Goal: Transaction & Acquisition: Book appointment/travel/reservation

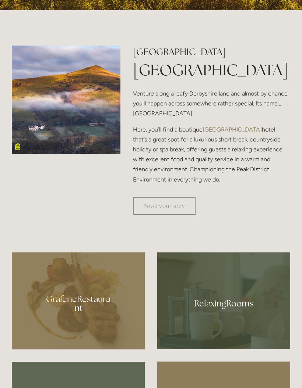
scroll to position [320, 0]
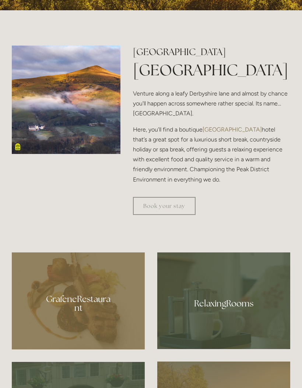
click at [172, 215] on link "Book your stay" at bounding box center [164, 206] width 63 height 18
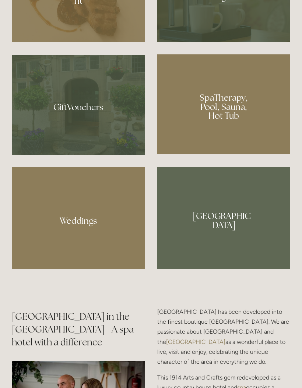
scroll to position [633, 0]
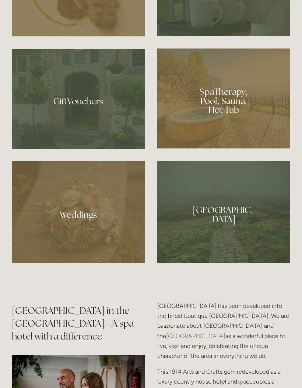
click at [226, 144] on div at bounding box center [223, 99] width 133 height 100
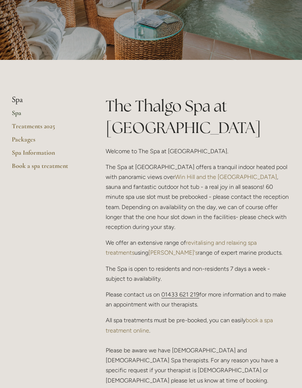
scroll to position [94, 0]
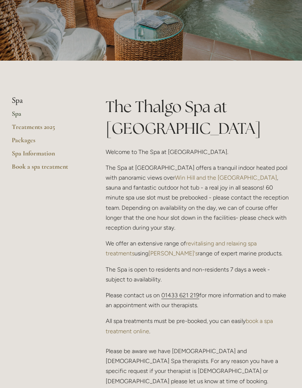
click at [43, 130] on link "Treatments 2025" at bounding box center [47, 129] width 70 height 13
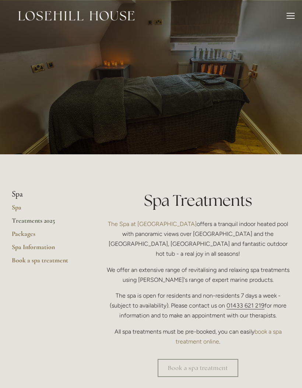
click at [286, 11] on div "Rooms Rooms Your Stay Book a stay Offers Spa About" at bounding box center [150, 16] width 287 height 32
click at [288, 17] on div at bounding box center [290, 17] width 8 height 8
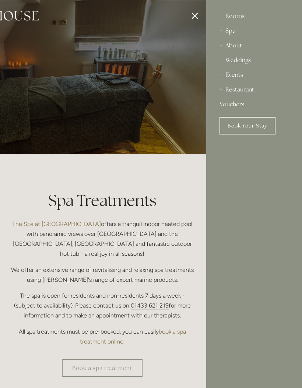
click at [232, 19] on div "Rooms" at bounding box center [253, 16] width 69 height 15
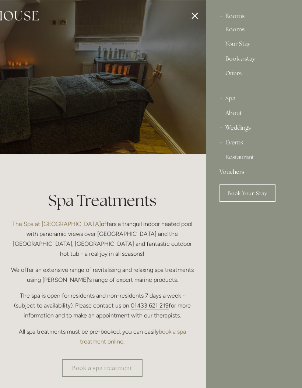
click at [234, 35] on link "Rooms" at bounding box center [253, 30] width 57 height 9
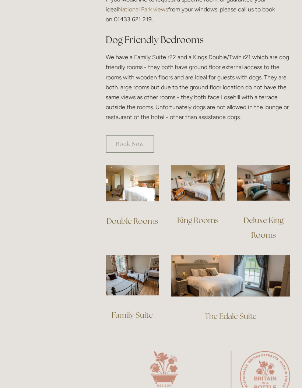
scroll to position [435, 0]
click at [140, 177] on img at bounding box center [132, 183] width 53 height 36
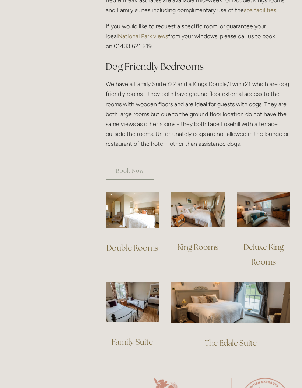
scroll to position [414, 0]
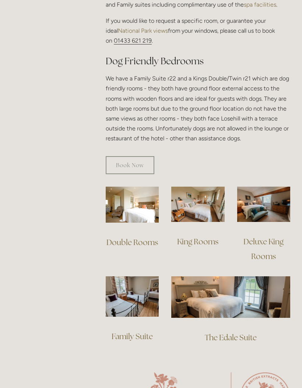
click at [142, 156] on link "Book Now" at bounding box center [130, 165] width 49 height 18
